Goal: Task Accomplishment & Management: Manage account settings

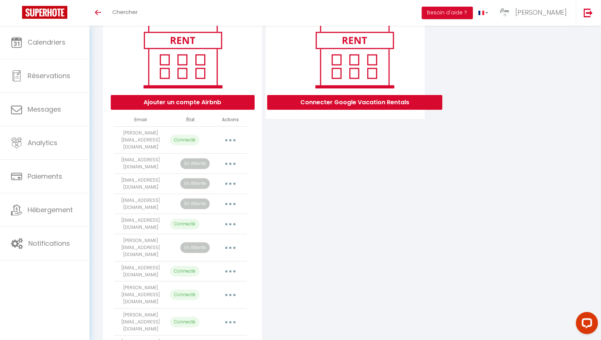
scroll to position [62, 0]
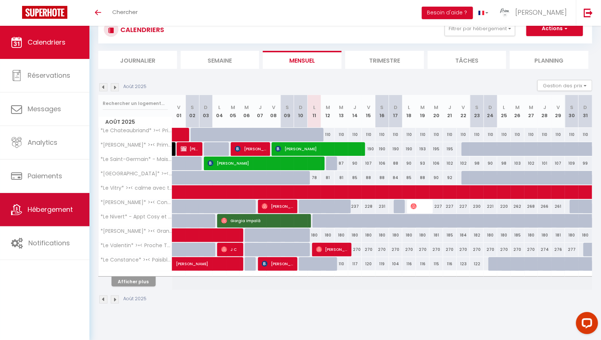
click at [55, 210] on span "Hébergement" at bounding box center [50, 209] width 45 height 9
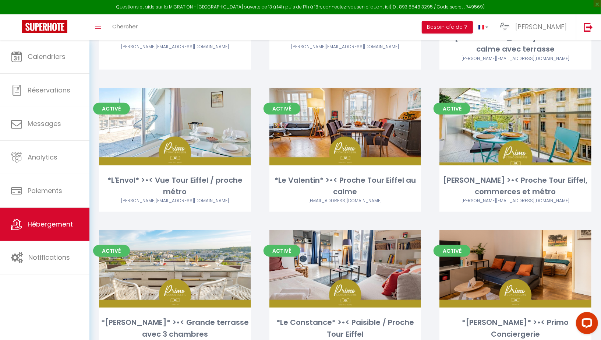
scroll to position [170, 0]
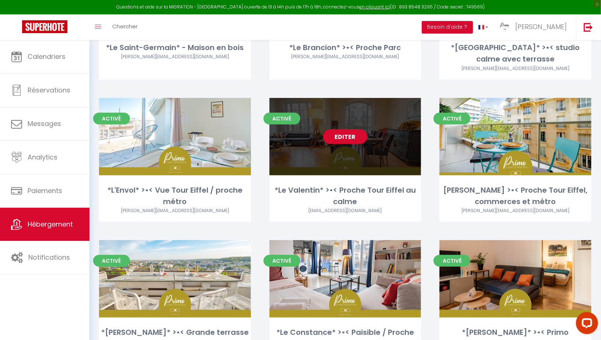
click at [349, 133] on link "Editer" at bounding box center [345, 136] width 44 height 15
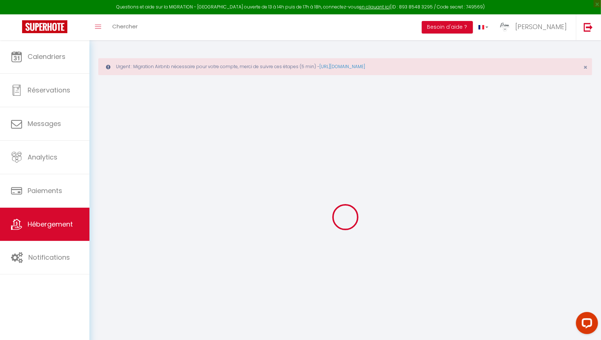
select select "+ 20 %"
select select "+ 21 %"
select select "+ 3 %"
checkbox input "true"
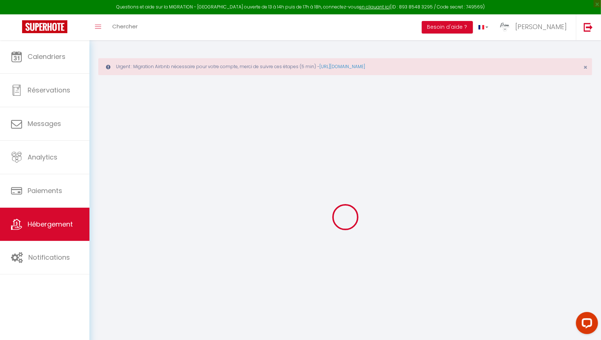
checkbox input "false"
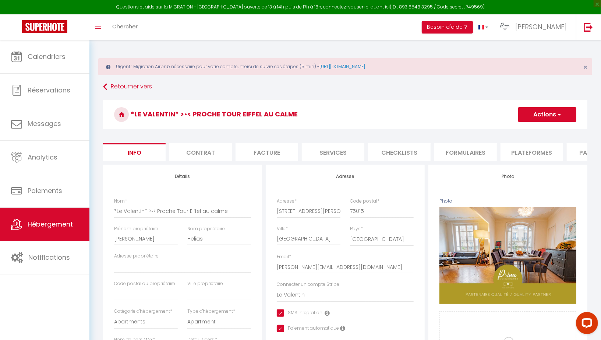
click at [519, 149] on li "Plateformes" at bounding box center [532, 152] width 63 height 18
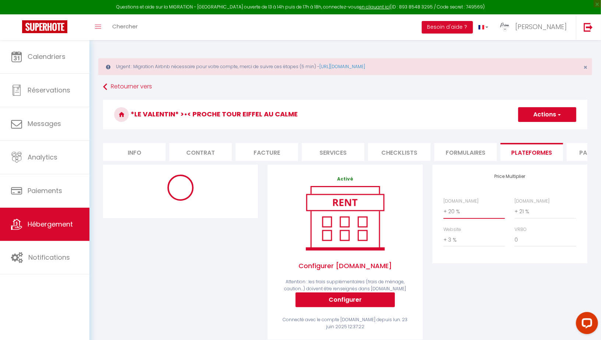
click at [455, 213] on select "0 + 1 % + 2 % + 3 % + 4 % + 5 % + 6 % + 7 % + 8 % + 9 %" at bounding box center [474, 211] width 61 height 14
select select "+ 22 %"
click at [523, 211] on select "0 + 1 % + 2 % + 3 % + 4 % + 5 % + 6 % + 7 % + 8 % + 9 %" at bounding box center [545, 211] width 61 height 14
select select "+ 22 %"
select select "10675-1430455490190703493"
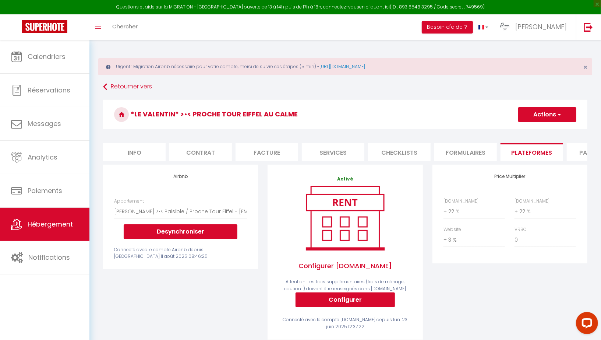
click at [546, 110] on button "Actions" at bounding box center [547, 114] width 58 height 15
click at [538, 129] on link "Enregistrer" at bounding box center [547, 131] width 58 height 10
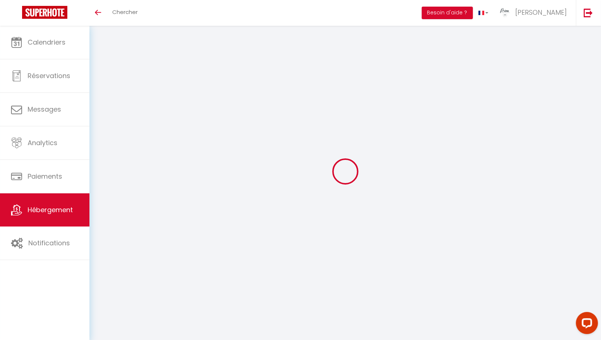
select select "+ 22 %"
select select "+ 3 %"
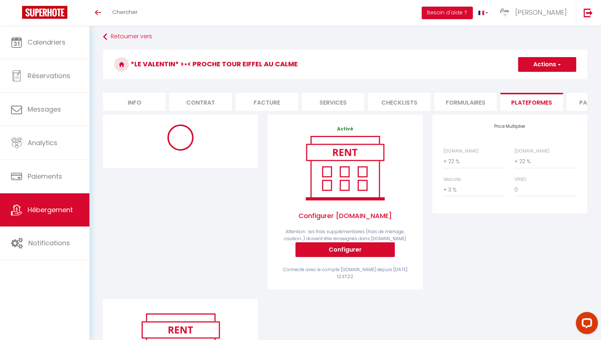
scroll to position [5, 0]
select select "10675-1430455490190703493"
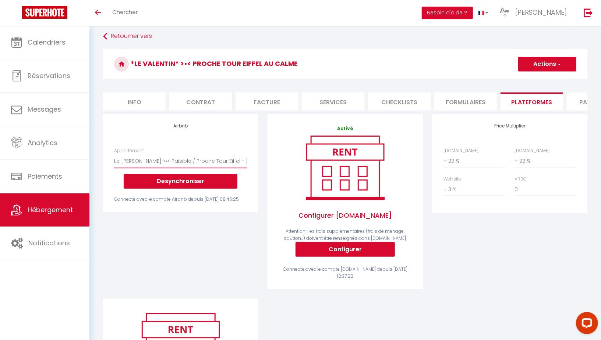
click at [187, 158] on select "Le [PERSON_NAME] >•< Paisible / Proche Tour Eiffel - [PERSON_NAME][EMAIL_ADDRES…" at bounding box center [180, 161] width 133 height 14
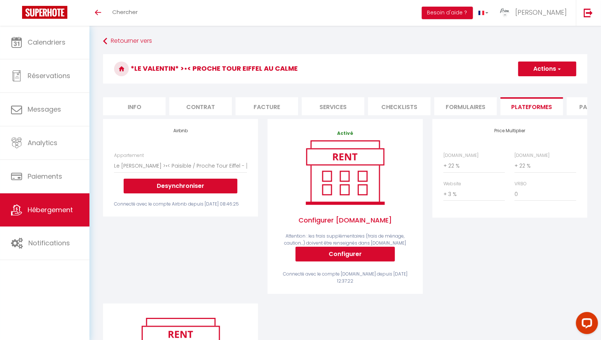
click at [544, 70] on button "Actions" at bounding box center [547, 68] width 58 height 15
click at [535, 87] on link "Enregistrer" at bounding box center [547, 85] width 58 height 10
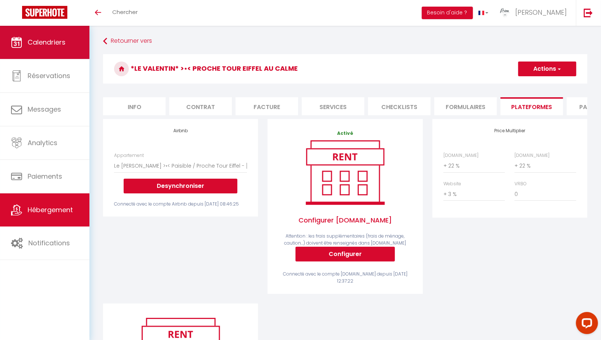
click at [47, 39] on span "Calendriers" at bounding box center [47, 42] width 38 height 9
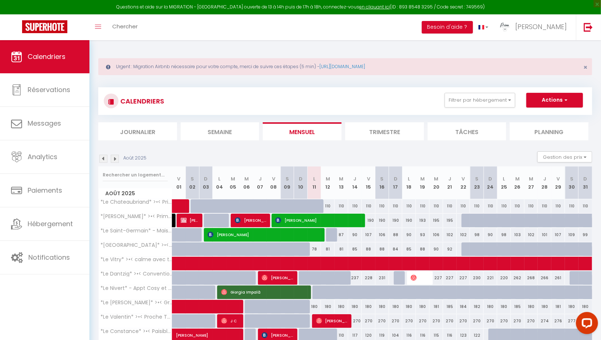
scroll to position [48, 0]
